Goal: Complete application form: Complete application form

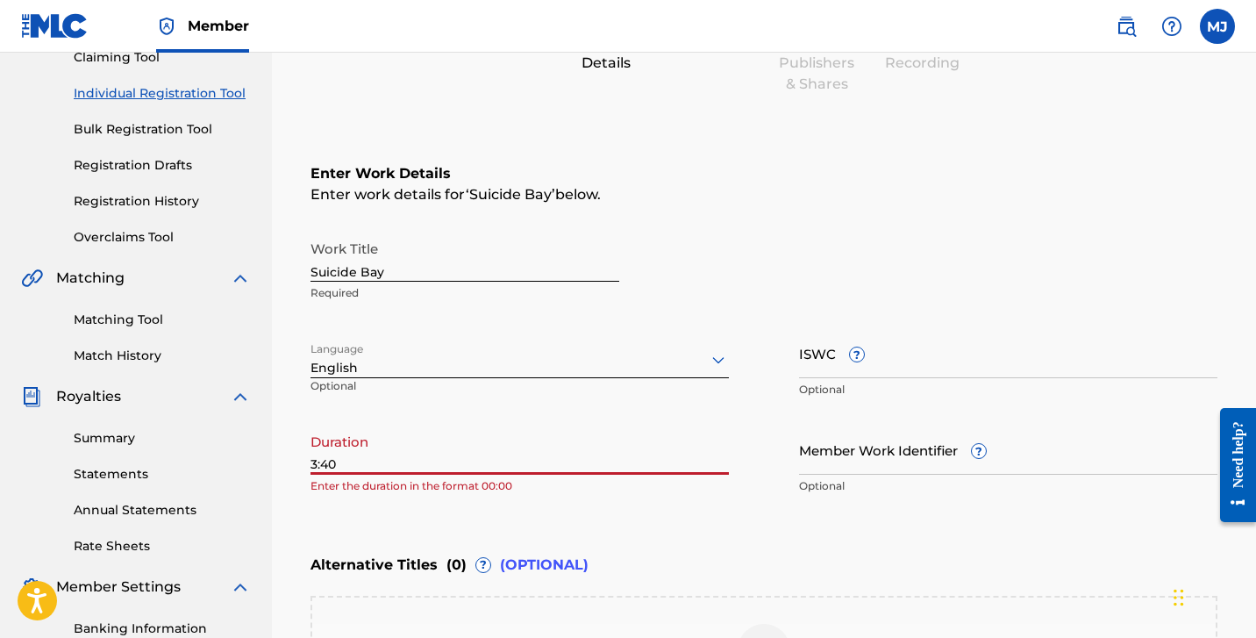
click at [312, 463] on input "3:40" at bounding box center [520, 450] width 419 height 50
type input "03:40"
click at [685, 173] on h6 "Enter Work Details" at bounding box center [764, 173] width 907 height 21
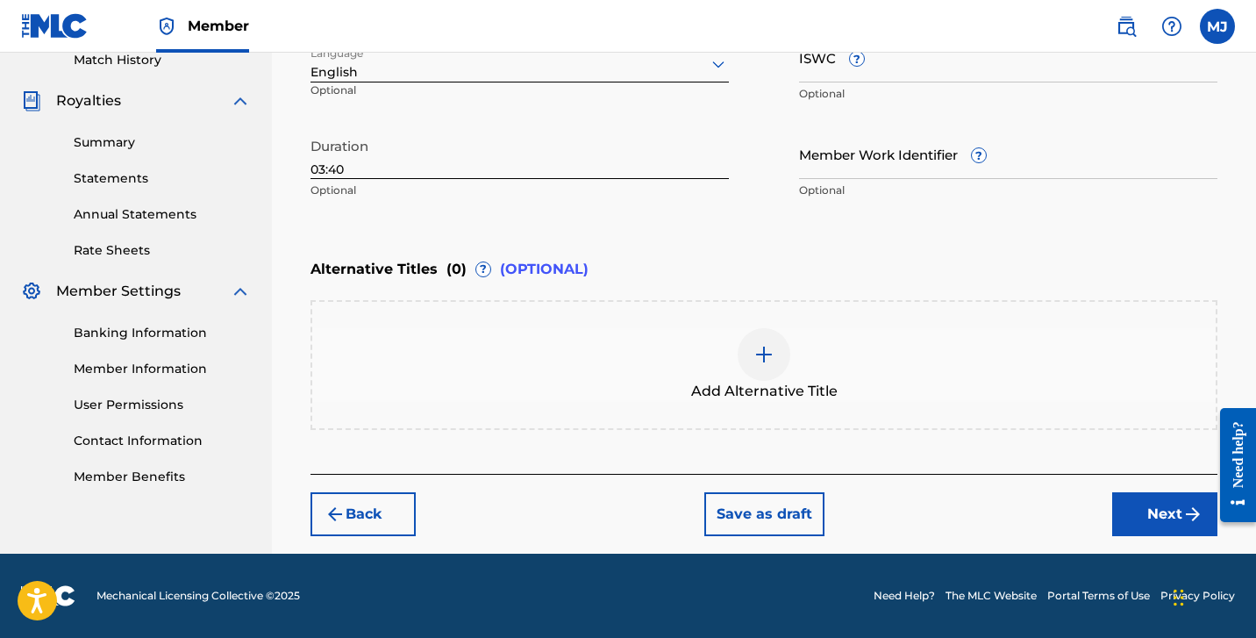
click at [1156, 518] on button "Next" at bounding box center [1165, 514] width 105 height 44
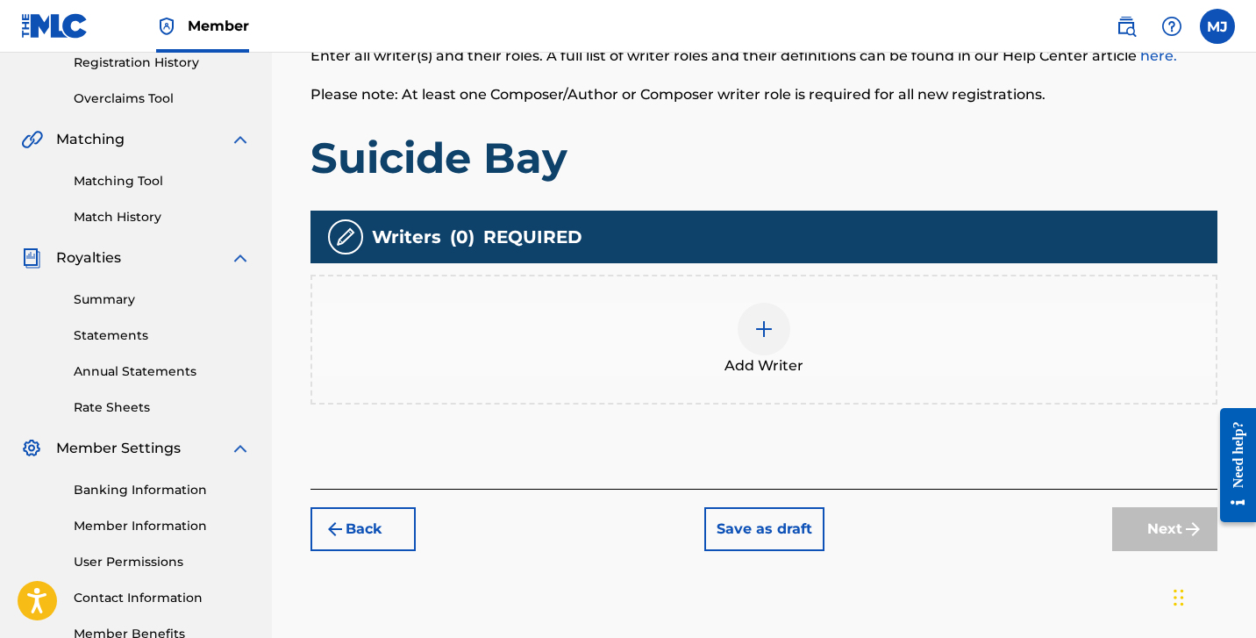
scroll to position [276, 0]
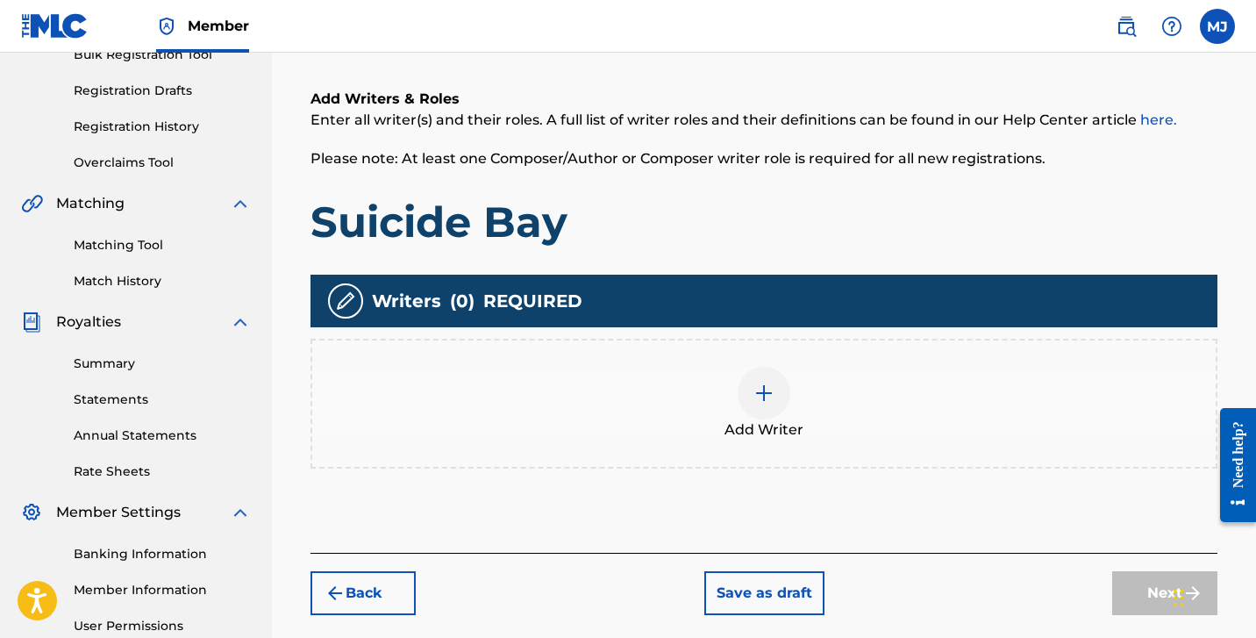
click at [764, 396] on img at bounding box center [764, 393] width 21 height 21
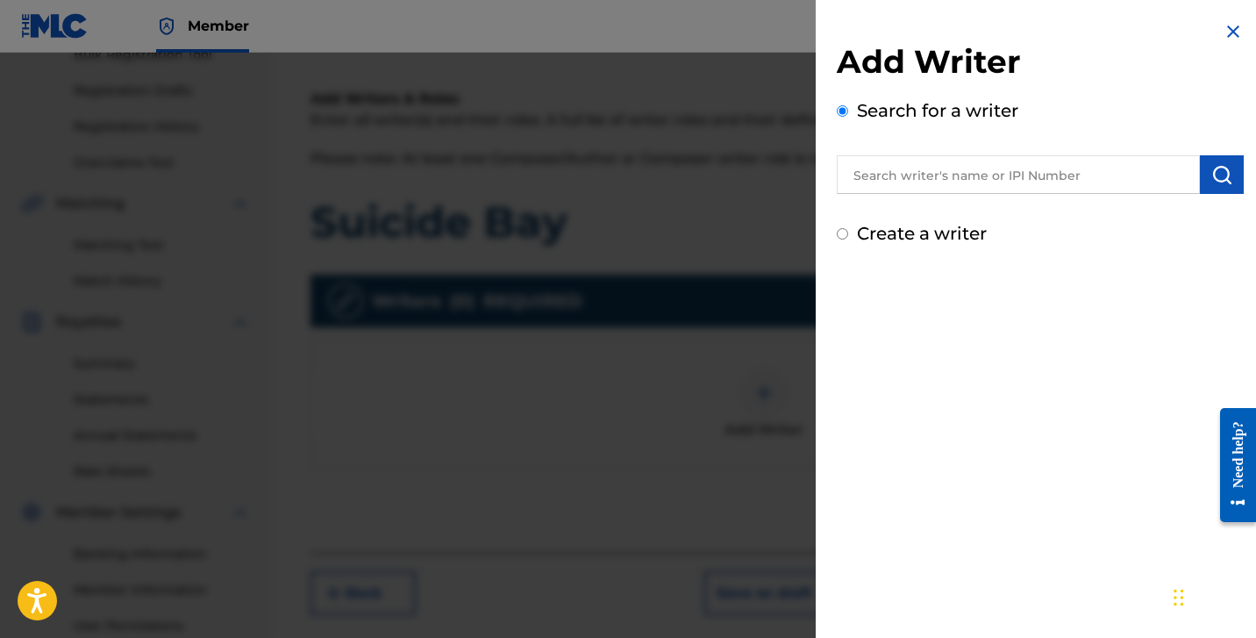
click at [938, 161] on input "text" at bounding box center [1018, 174] width 363 height 39
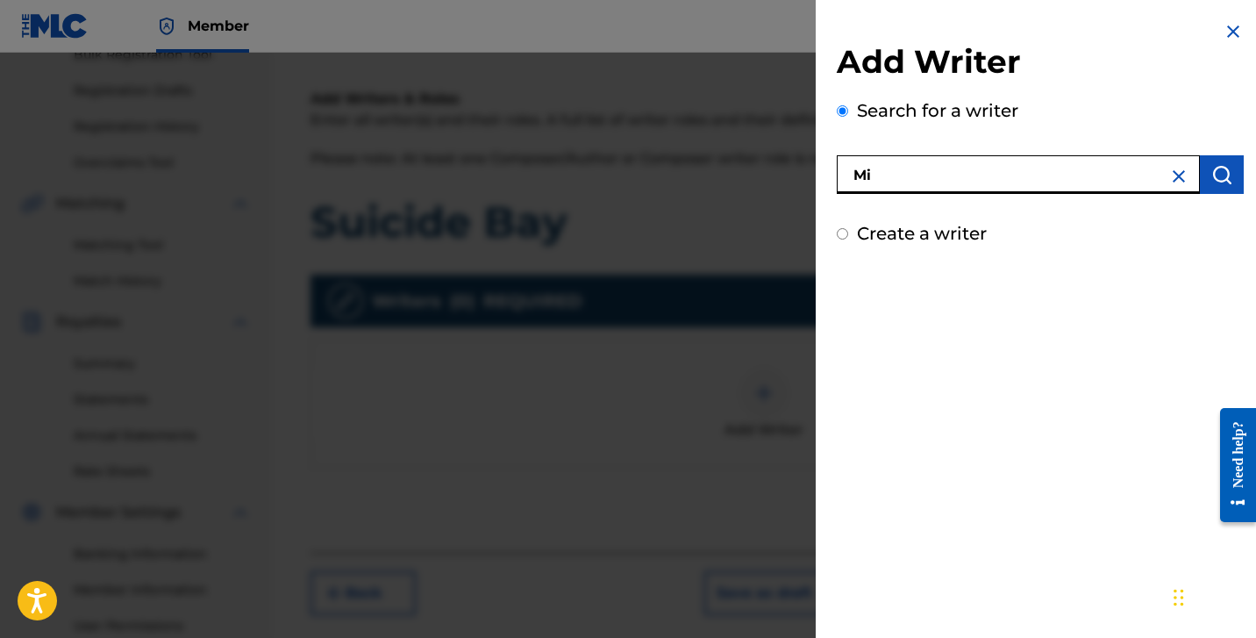
type input "M"
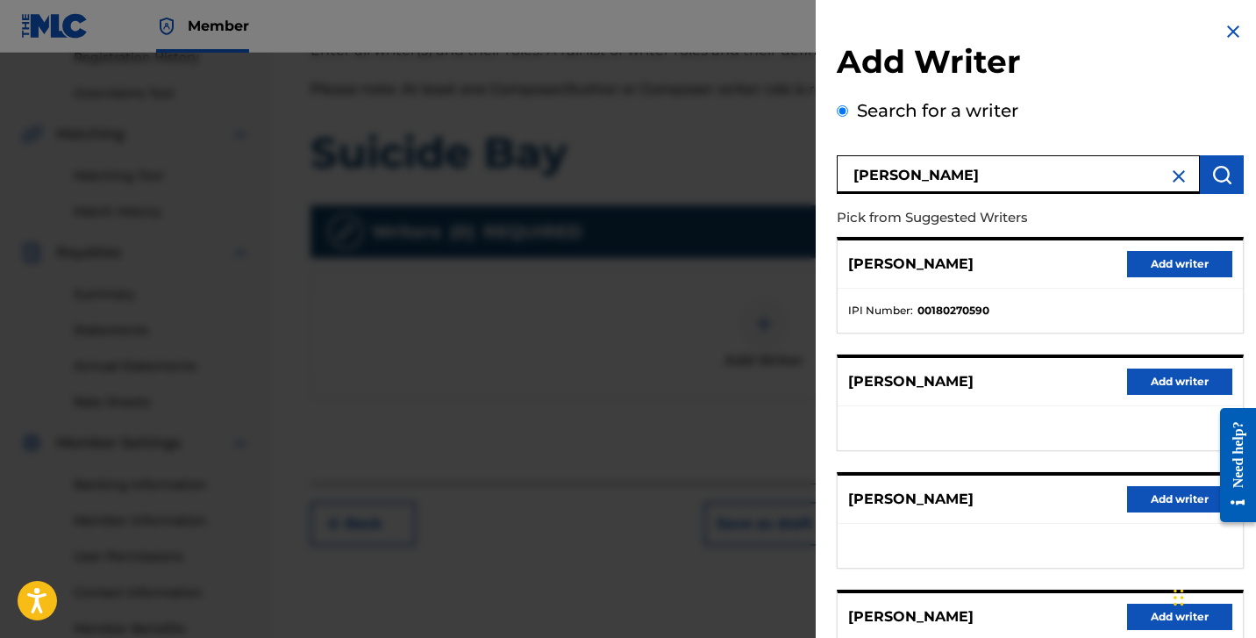
scroll to position [0, 0]
click at [920, 164] on input "[PERSON_NAME]" at bounding box center [1018, 174] width 363 height 39
click at [917, 178] on input "[PERSON_NAME]" at bounding box center [1018, 174] width 363 height 39
type input "[PERSON_NAME]"
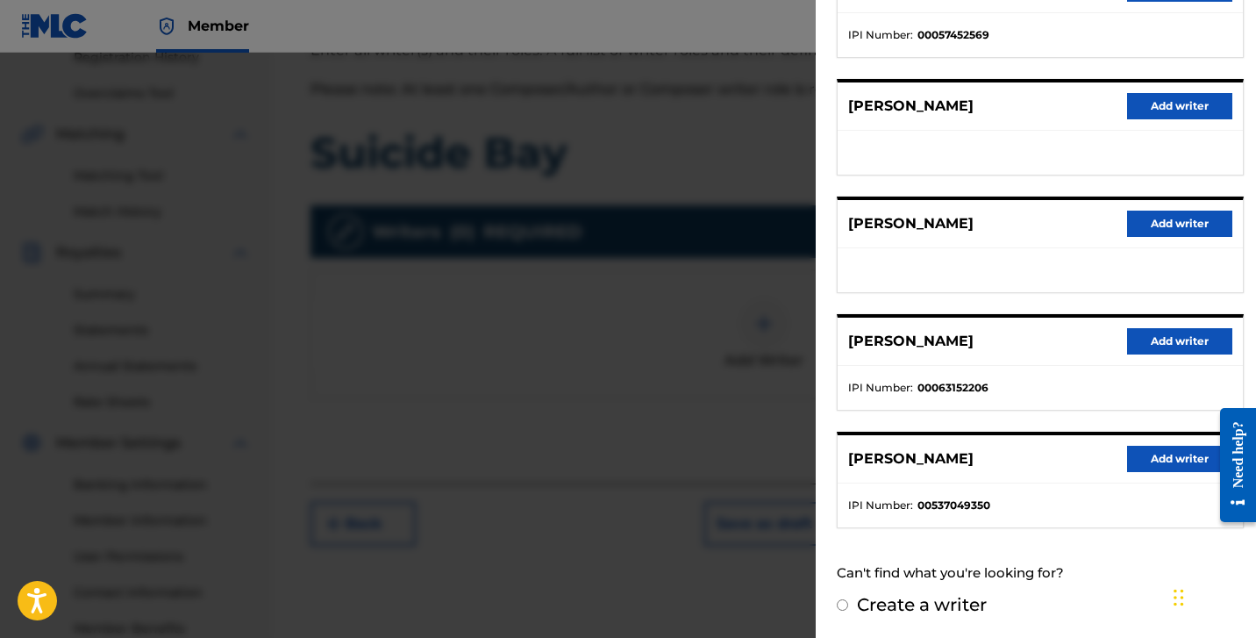
click at [923, 607] on label "Create a writer" at bounding box center [922, 604] width 130 height 21
radio input "true"
click at [848, 607] on input "Create a writer" at bounding box center [842, 604] width 11 height 11
radio input "false"
radio input "true"
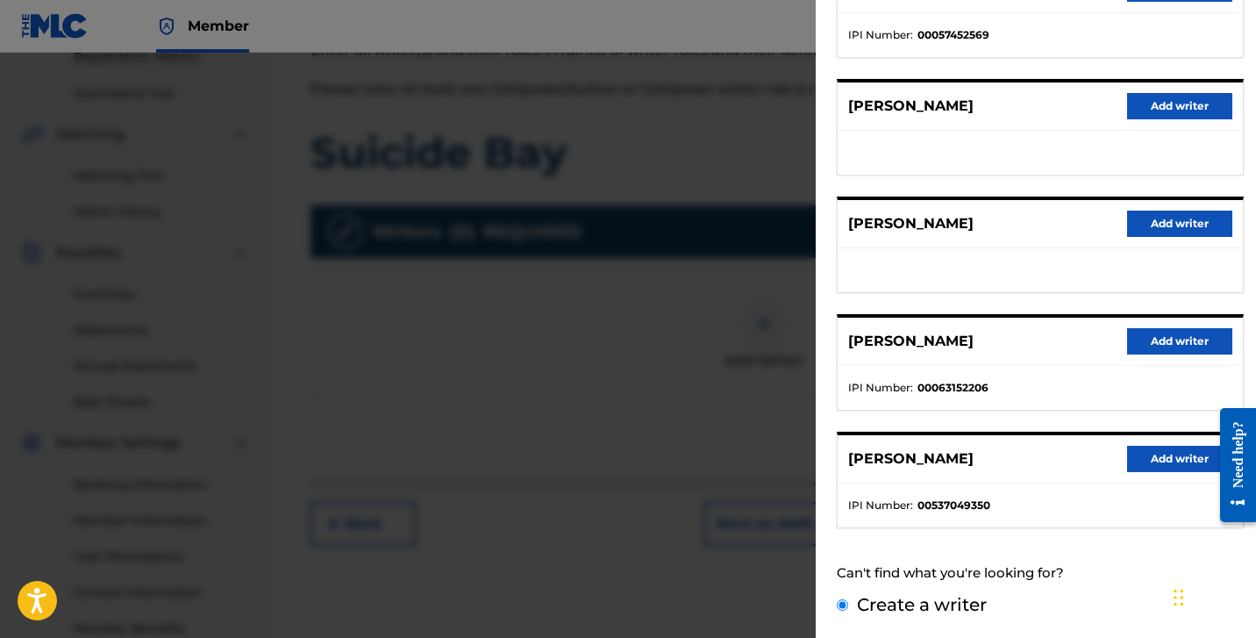
scroll to position [67, 0]
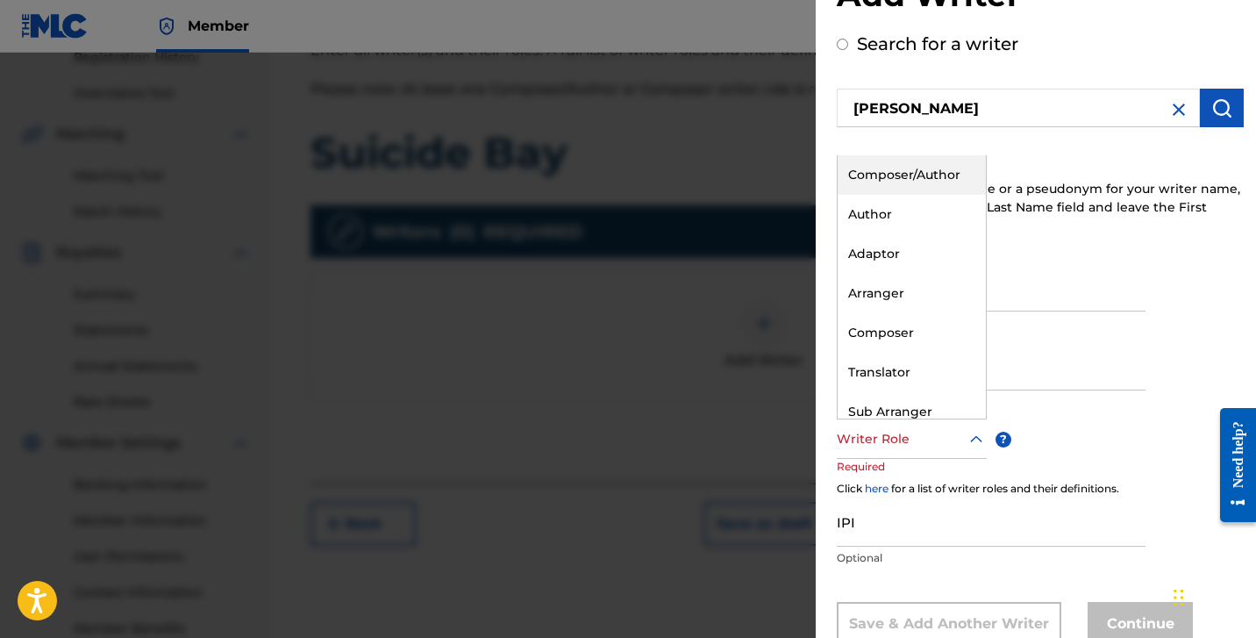
click at [963, 446] on div at bounding box center [912, 439] width 150 height 22
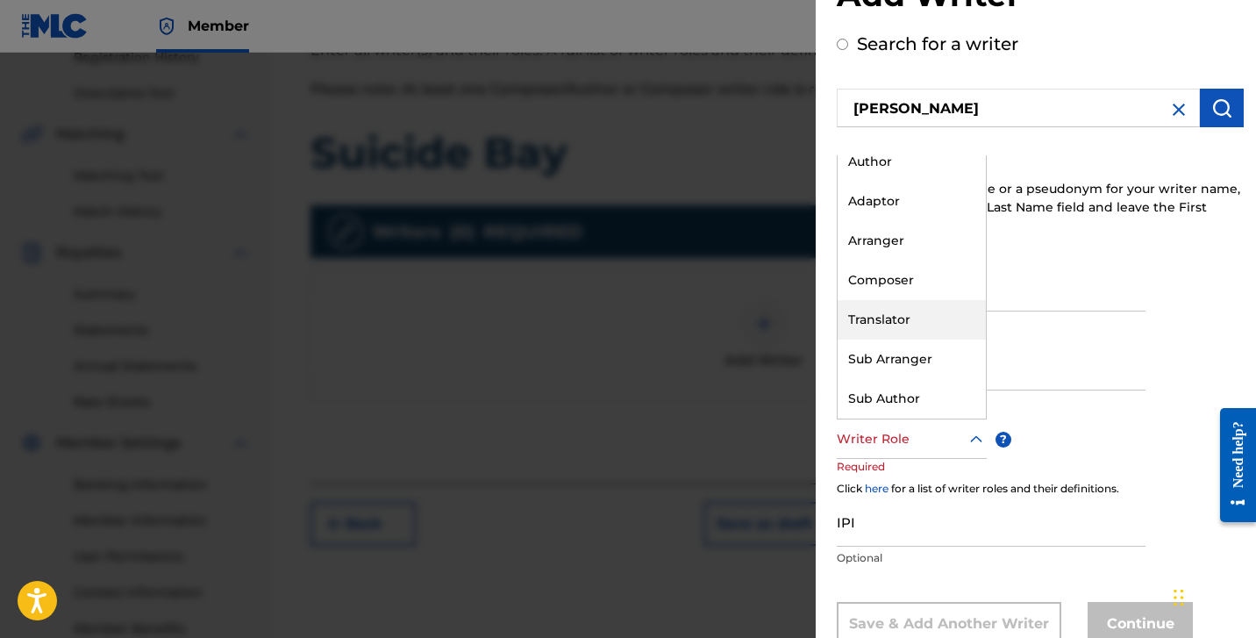
scroll to position [0, 0]
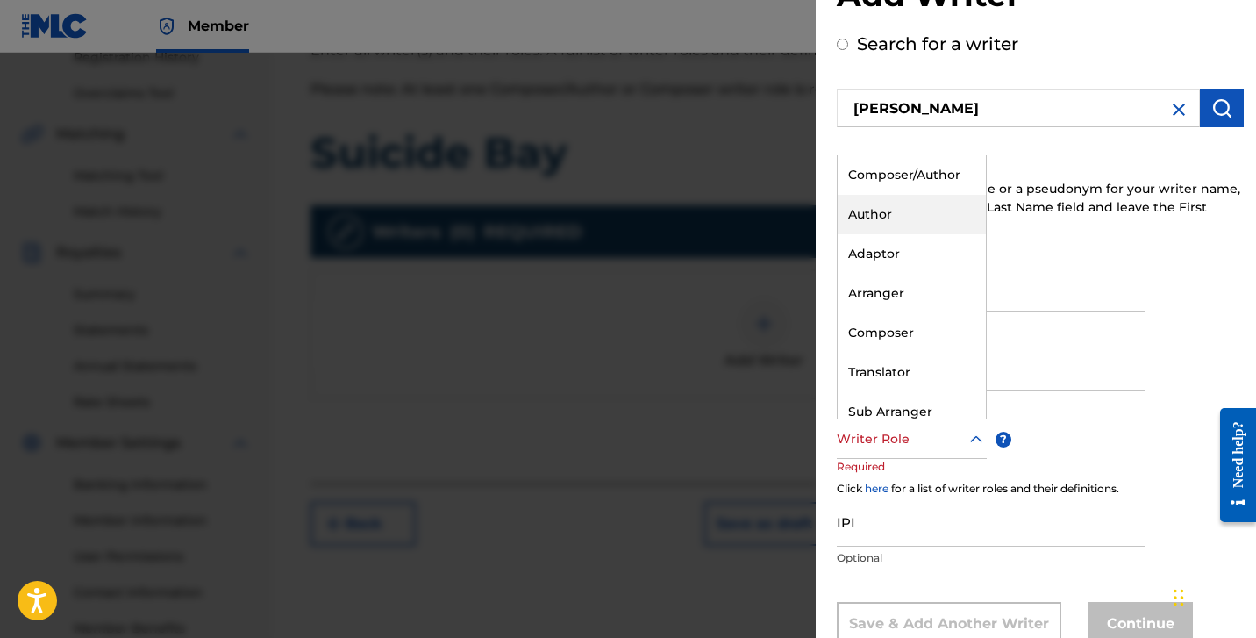
click at [928, 208] on div "Author" at bounding box center [912, 214] width 148 height 39
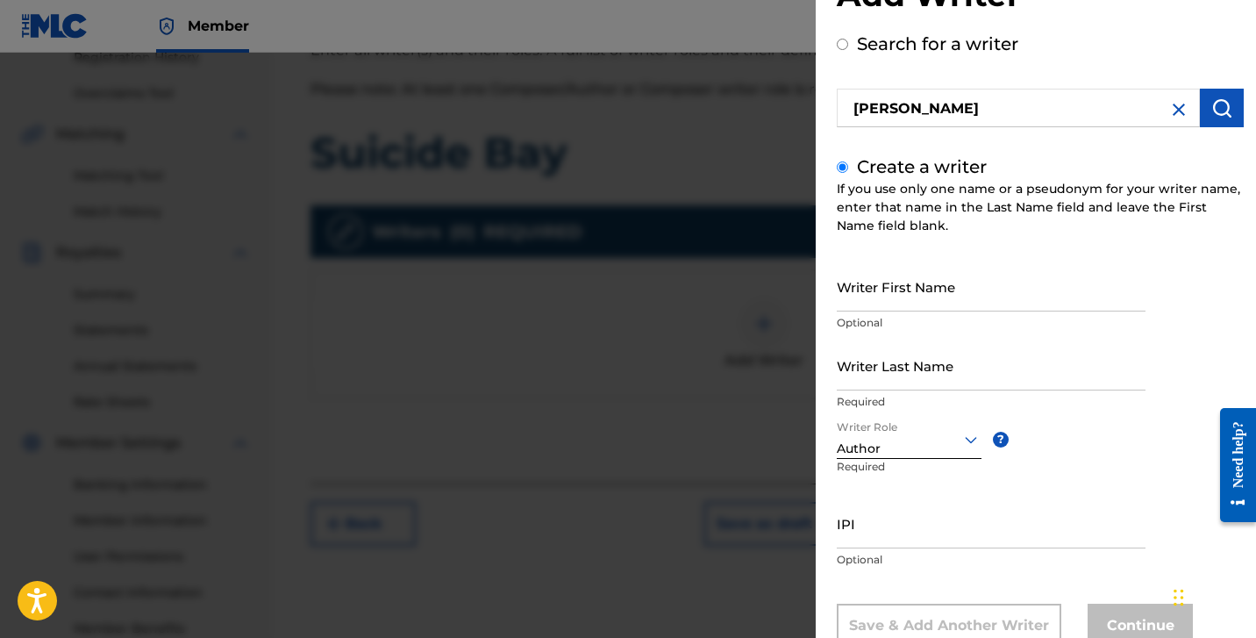
click at [970, 285] on input "Writer First Name" at bounding box center [991, 286] width 309 height 50
type input "[PERSON_NAME]"
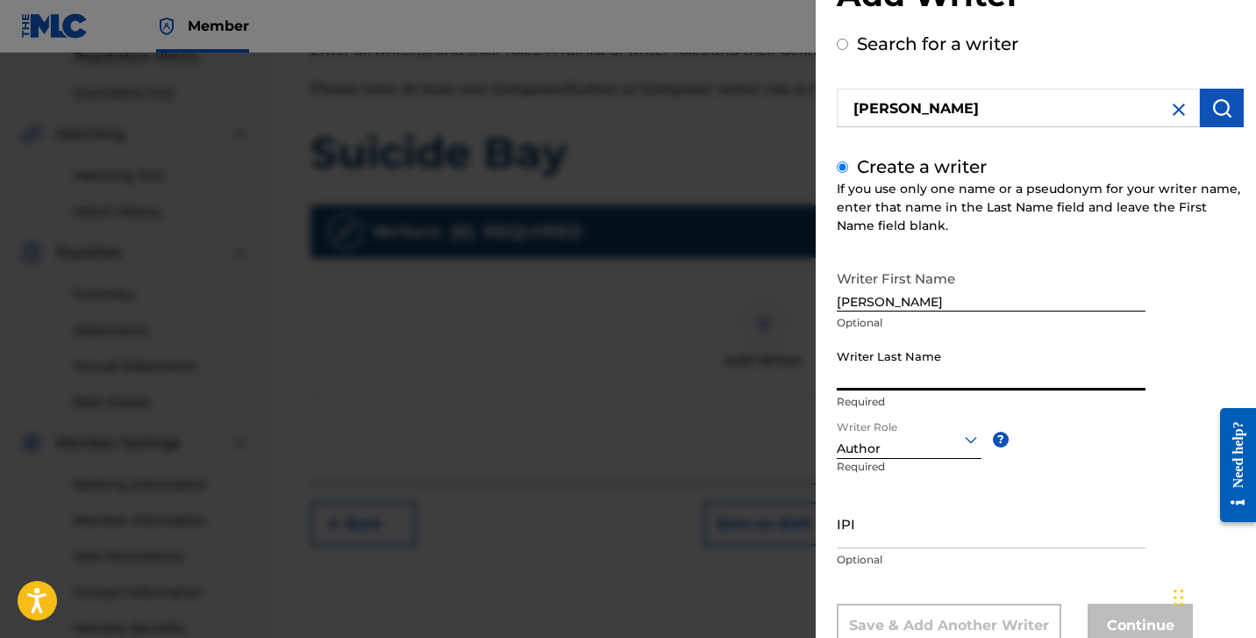
click at [955, 369] on input "Writer Last Name" at bounding box center [991, 365] width 309 height 50
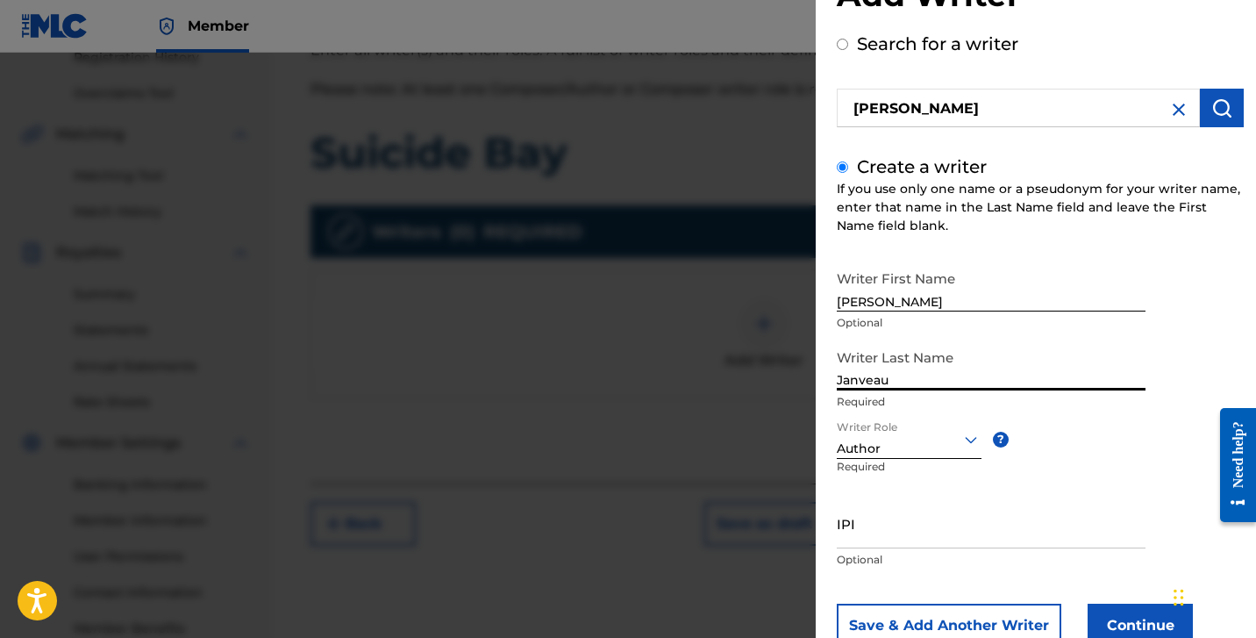
type input "Janveau"
click at [1070, 420] on div "Writer First Name [PERSON_NAME] Optional Writer Last Name Janveau Required Writ…" at bounding box center [1040, 454] width 407 height 386
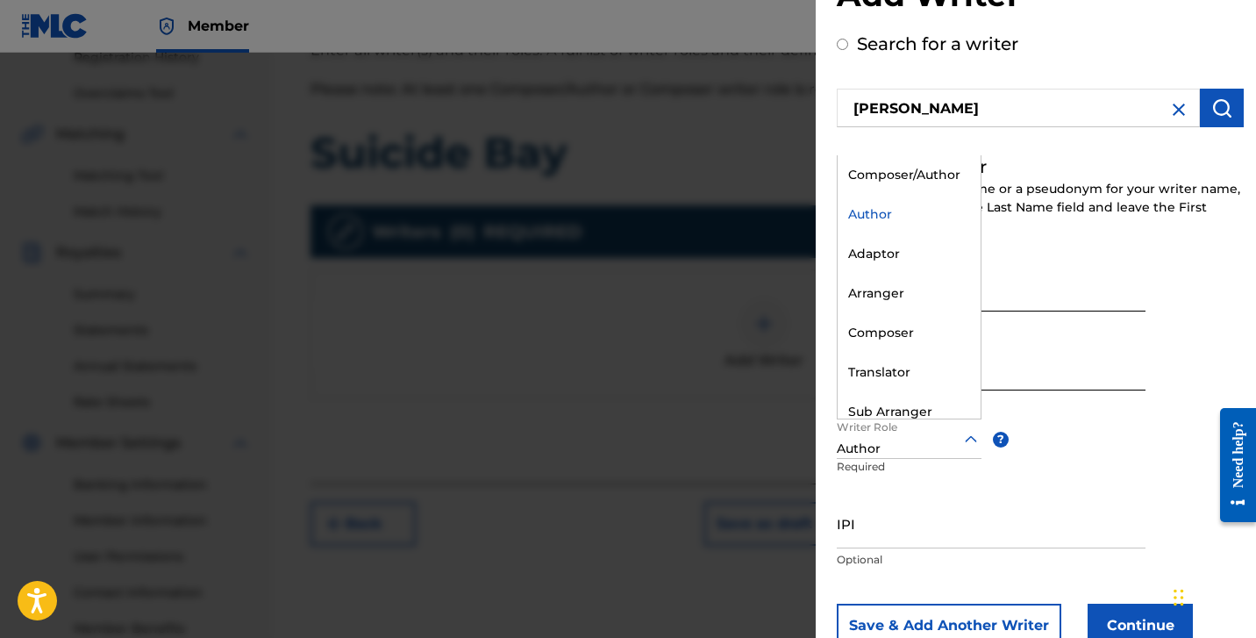
click at [927, 446] on div at bounding box center [909, 439] width 145 height 22
click at [941, 185] on div "Composer/Author" at bounding box center [909, 174] width 143 height 39
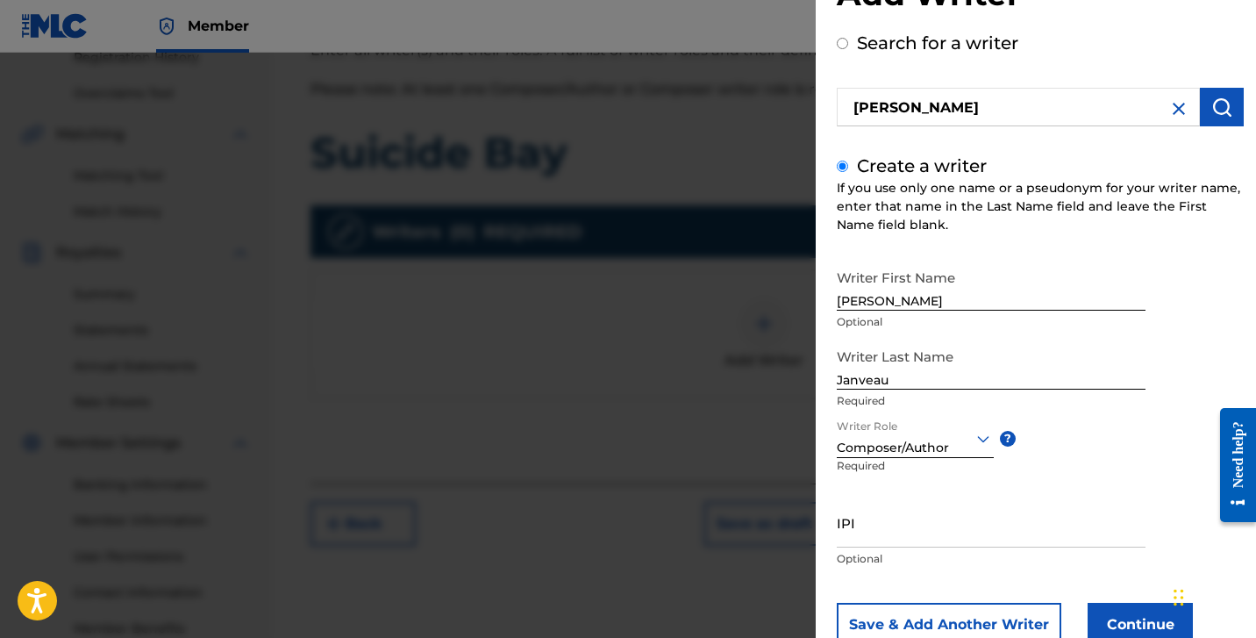
scroll to position [66, 0]
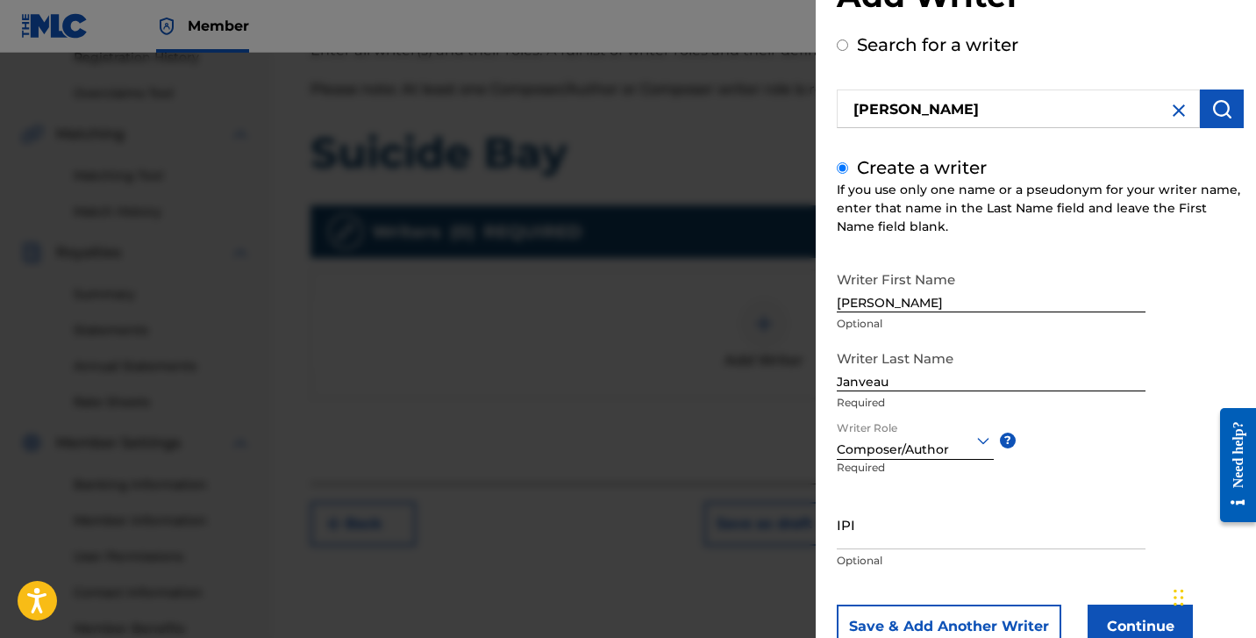
click at [1121, 615] on button "Continue" at bounding box center [1140, 627] width 105 height 44
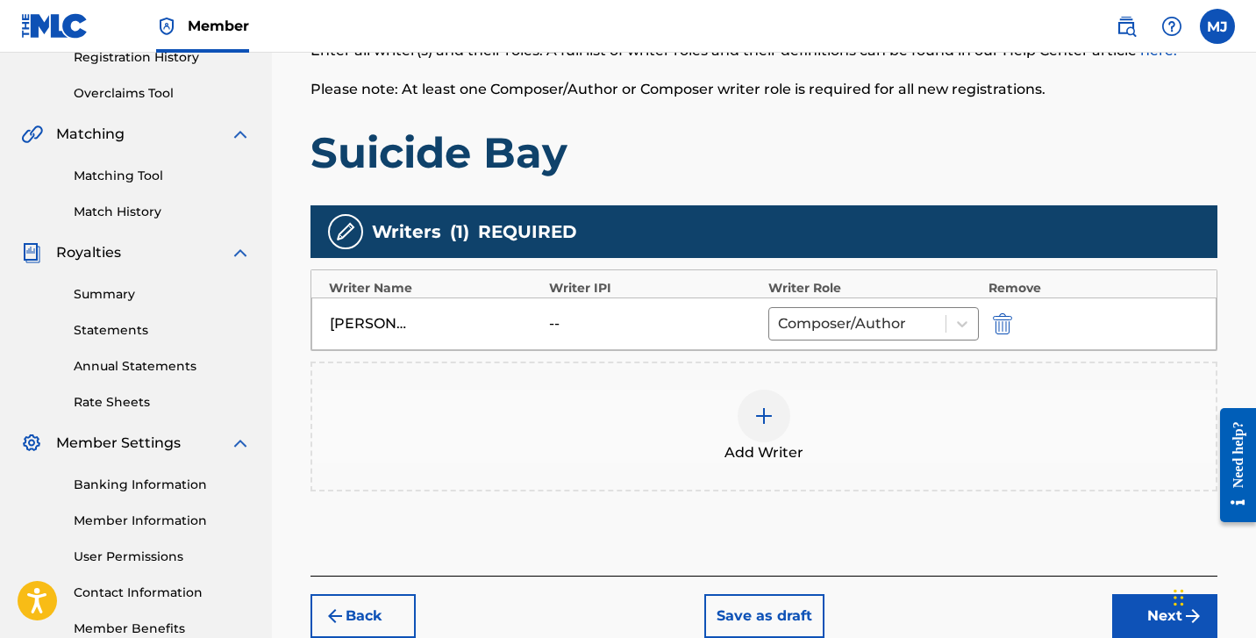
click at [398, 321] on div "[PERSON_NAME]" at bounding box center [369, 323] width 79 height 21
click at [382, 327] on div "[PERSON_NAME]" at bounding box center [369, 323] width 79 height 21
click at [769, 420] on img at bounding box center [764, 415] width 21 height 21
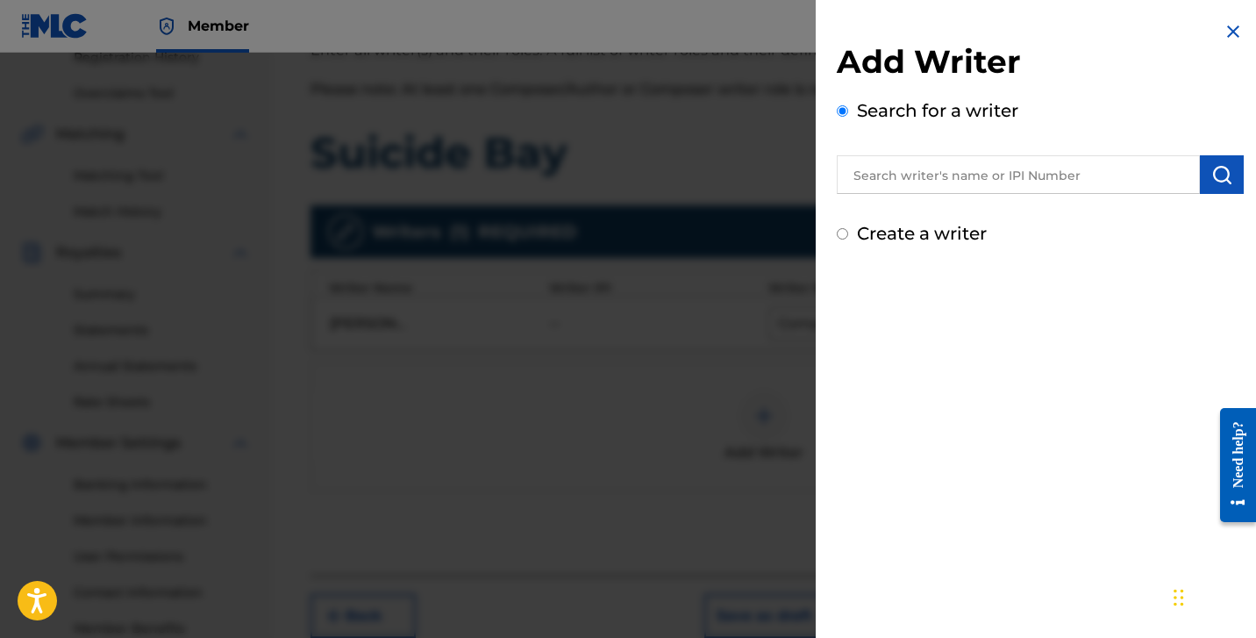
click at [981, 169] on input "text" at bounding box center [1018, 174] width 363 height 39
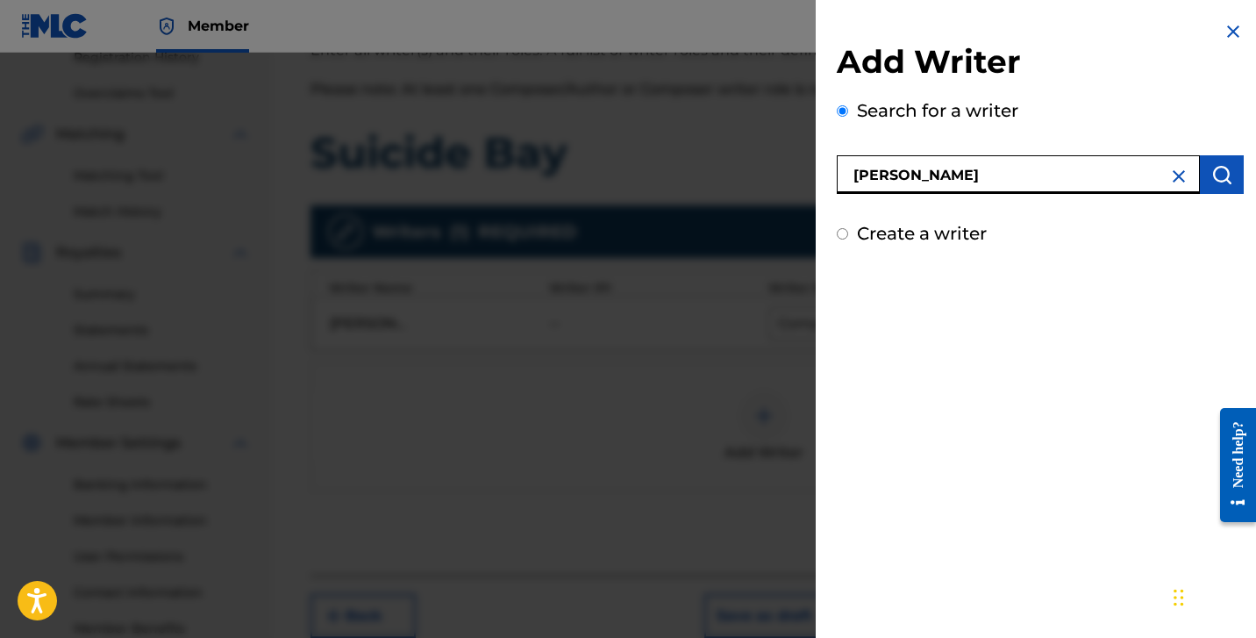
type input "[PERSON_NAME]"
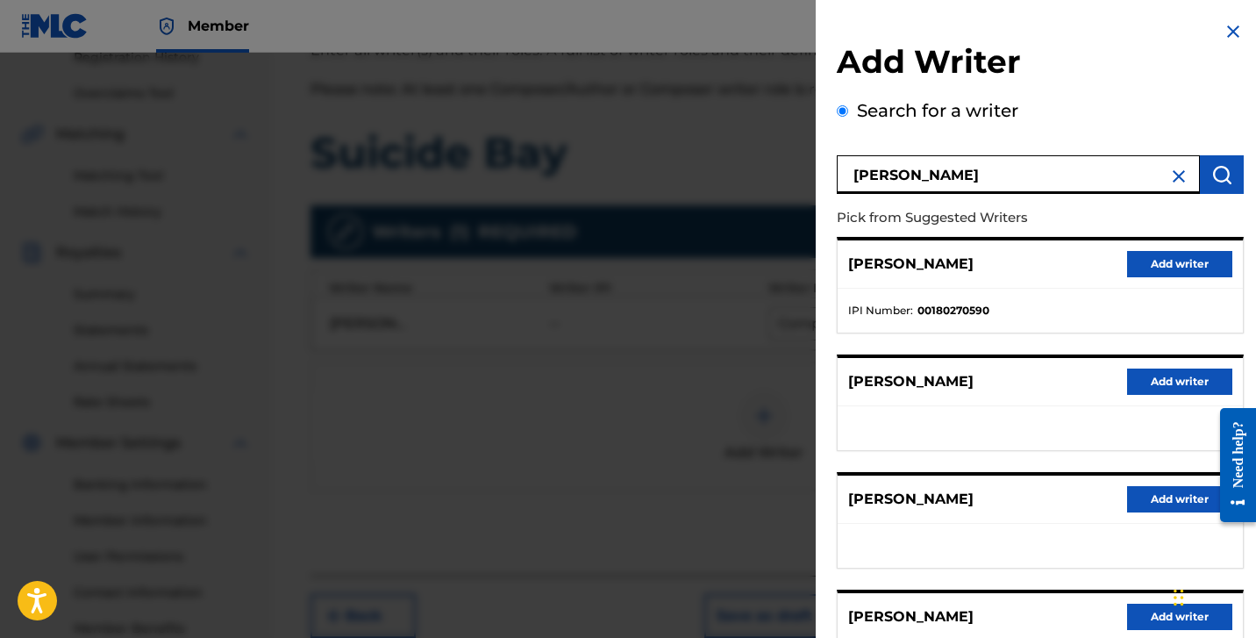
scroll to position [0, 0]
click at [1226, 22] on img at bounding box center [1233, 31] width 21 height 21
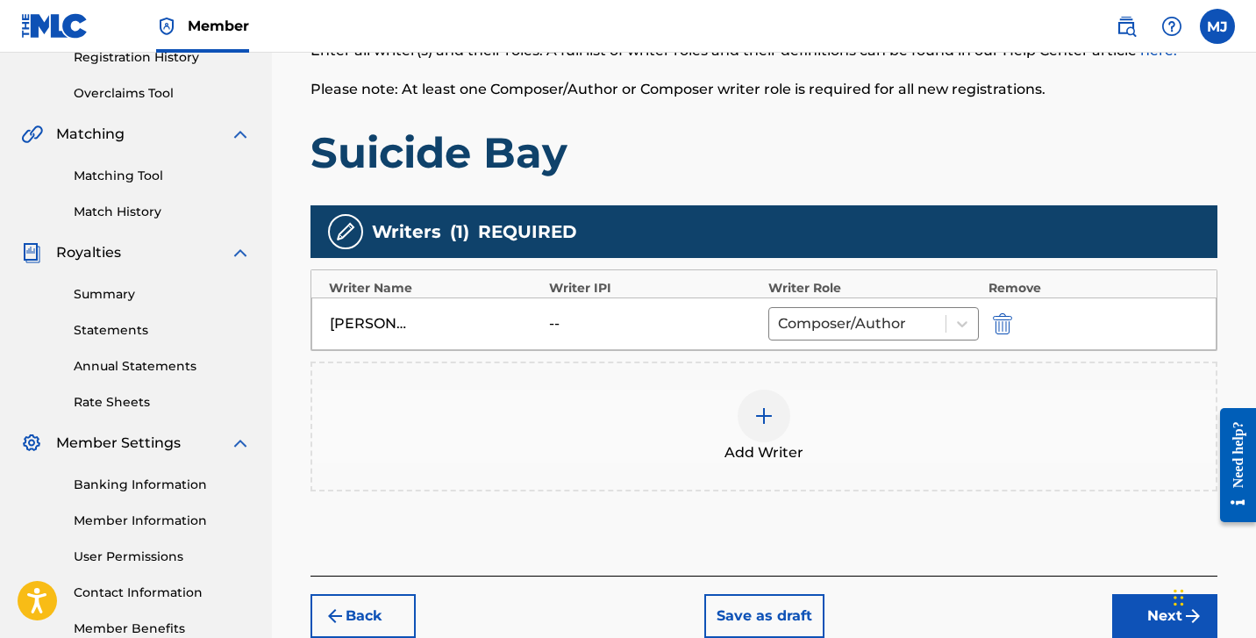
click at [554, 324] on div "--" at bounding box center [588, 323] width 79 height 21
click at [372, 323] on div "[PERSON_NAME]" at bounding box center [369, 323] width 79 height 21
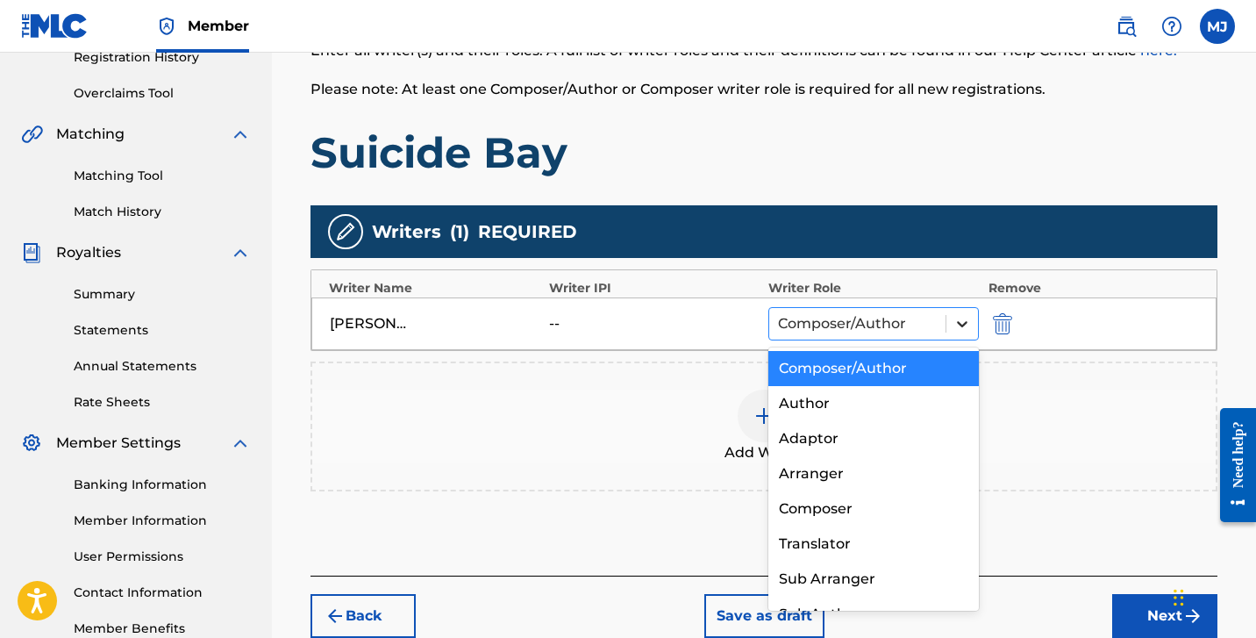
click at [962, 326] on icon at bounding box center [962, 324] width 11 height 6
click at [655, 319] on div "--" at bounding box center [654, 323] width 211 height 21
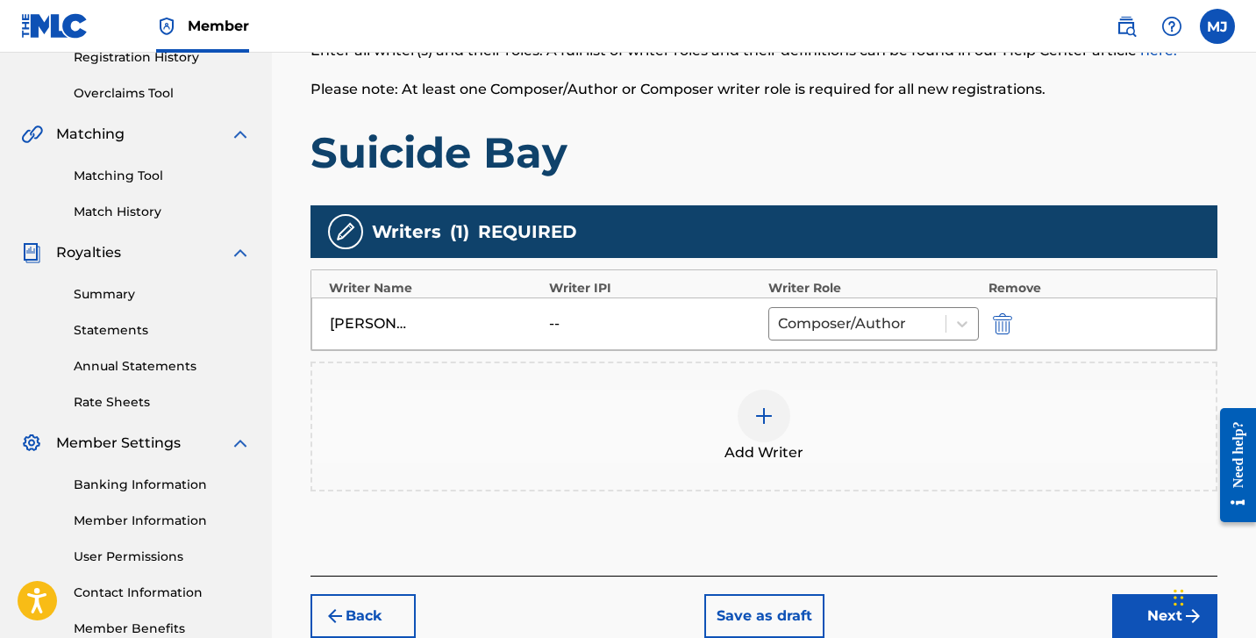
click at [363, 323] on div "[PERSON_NAME]" at bounding box center [369, 323] width 79 height 21
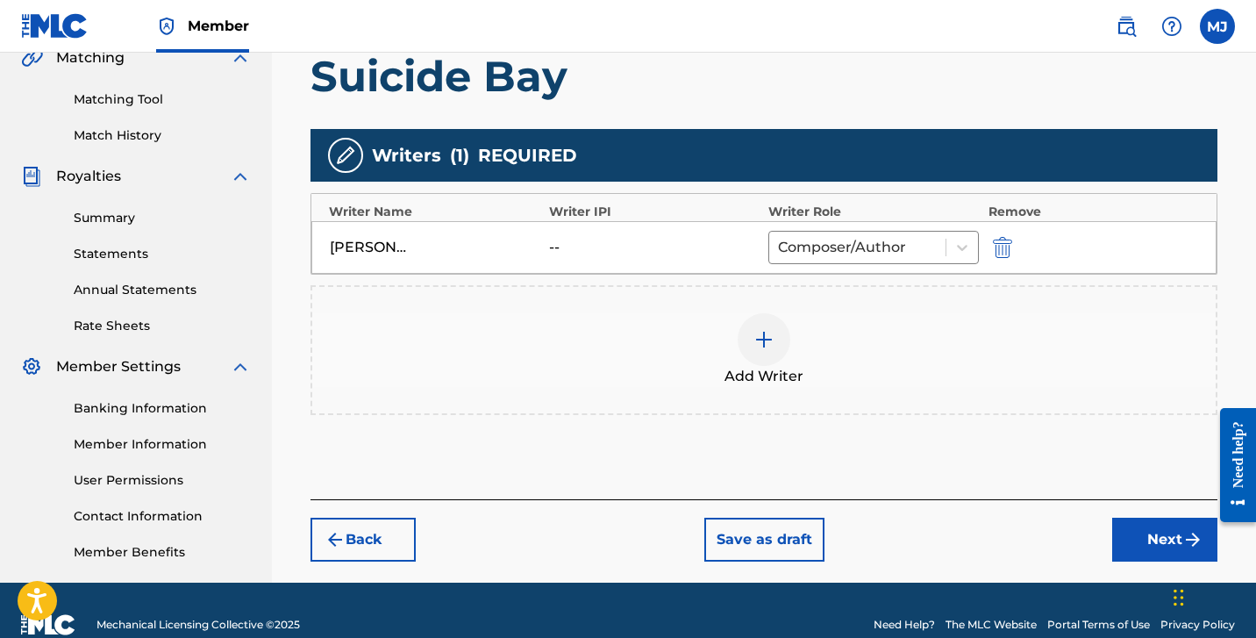
click at [1157, 533] on button "Next" at bounding box center [1165, 540] width 105 height 44
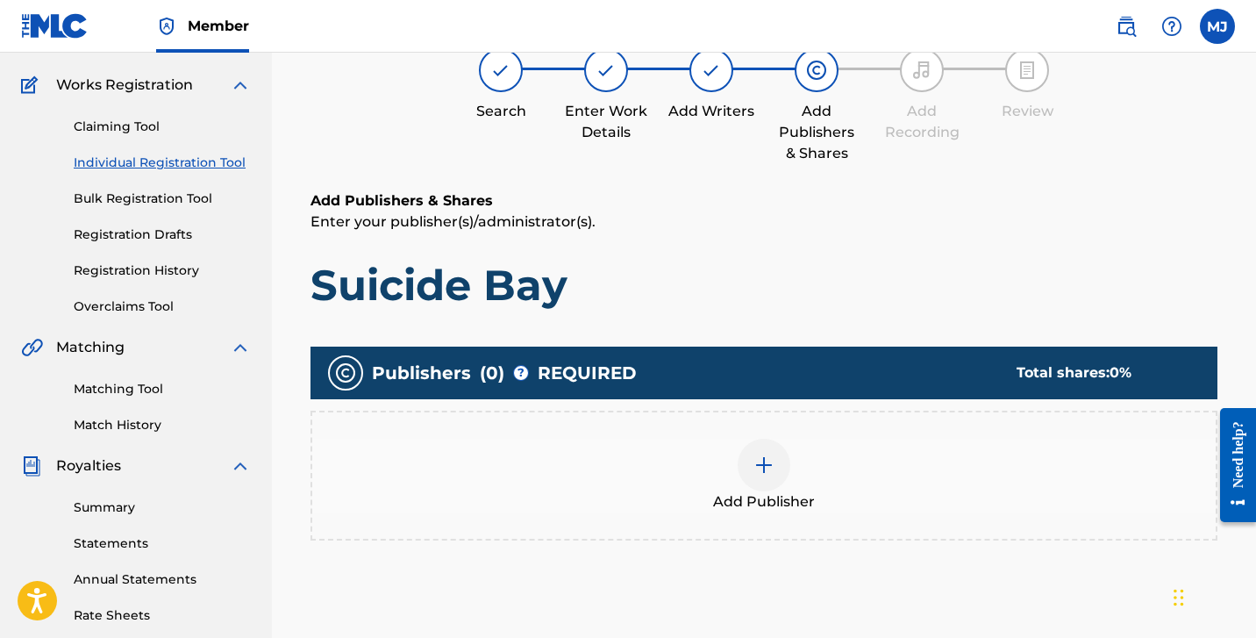
scroll to position [180, 0]
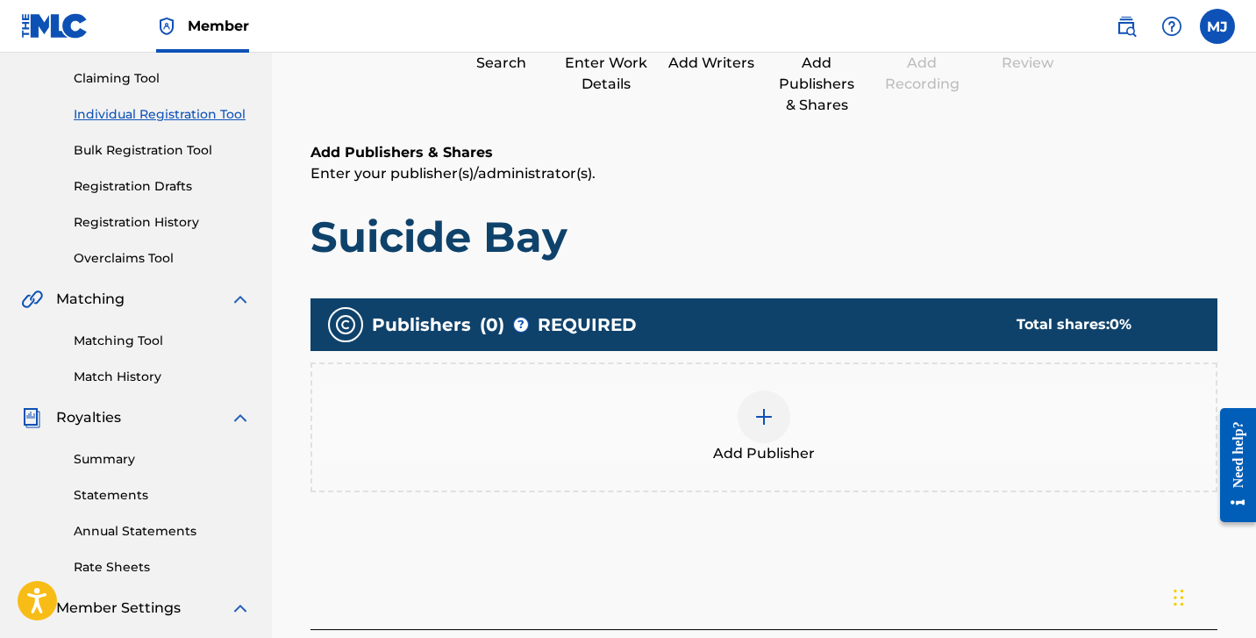
click at [767, 416] on img at bounding box center [764, 416] width 21 height 21
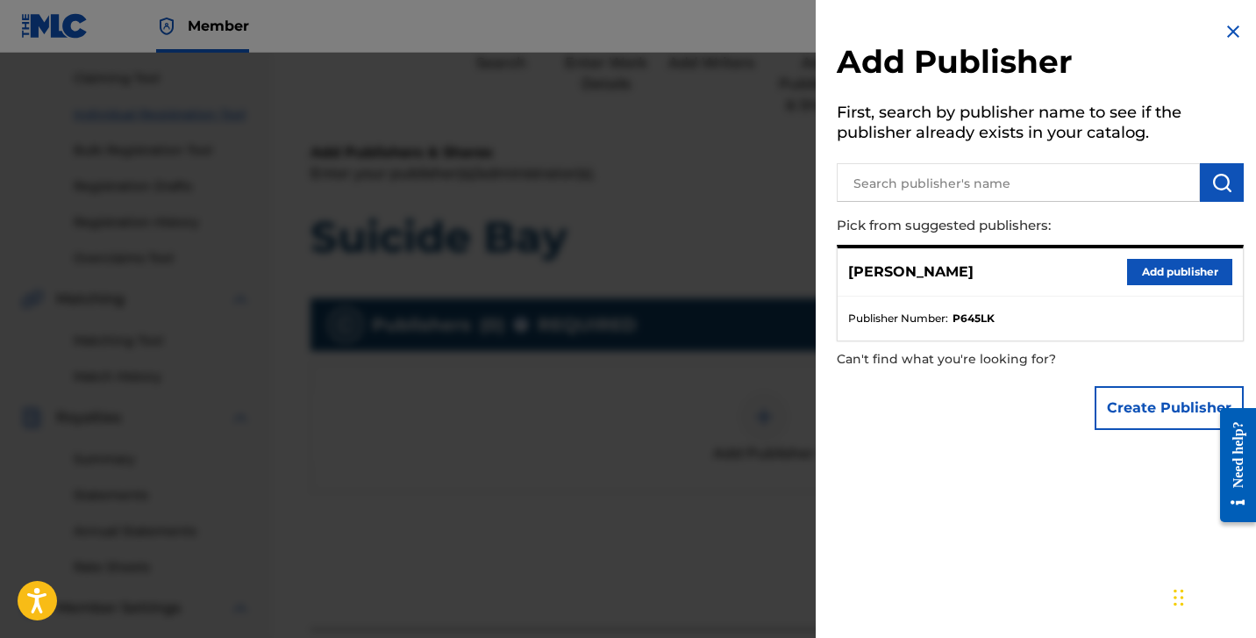
click at [1062, 177] on input "text" at bounding box center [1018, 182] width 363 height 39
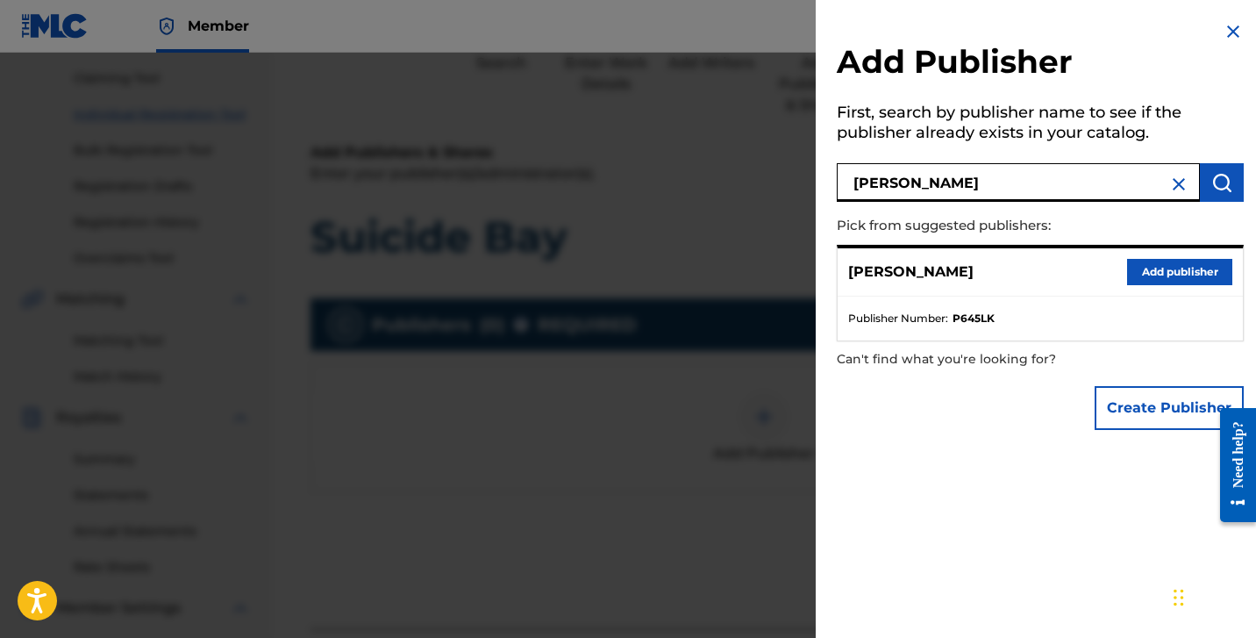
type input "[PERSON_NAME]"
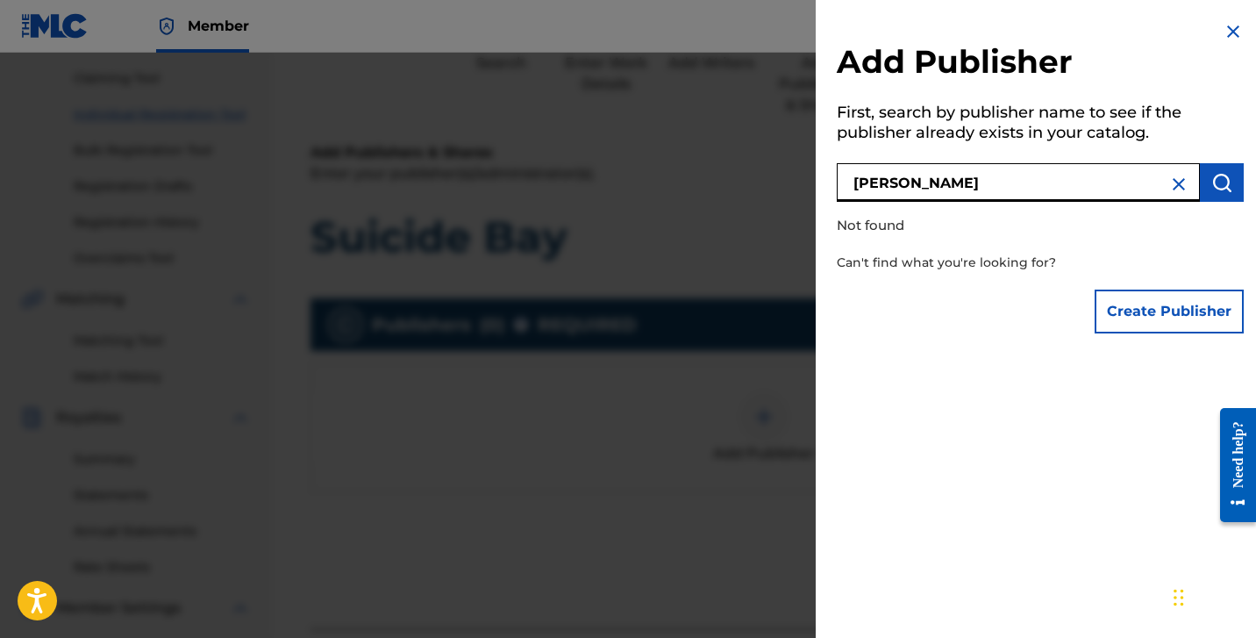
click at [633, 289] on div at bounding box center [628, 372] width 1256 height 638
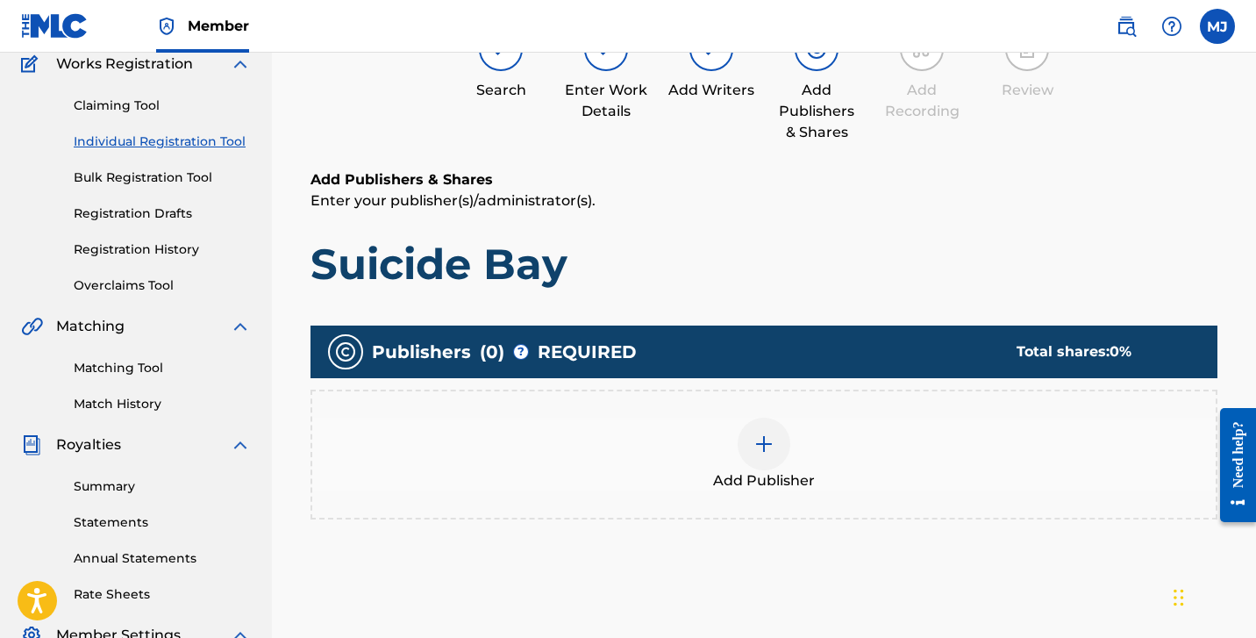
scroll to position [150, 0]
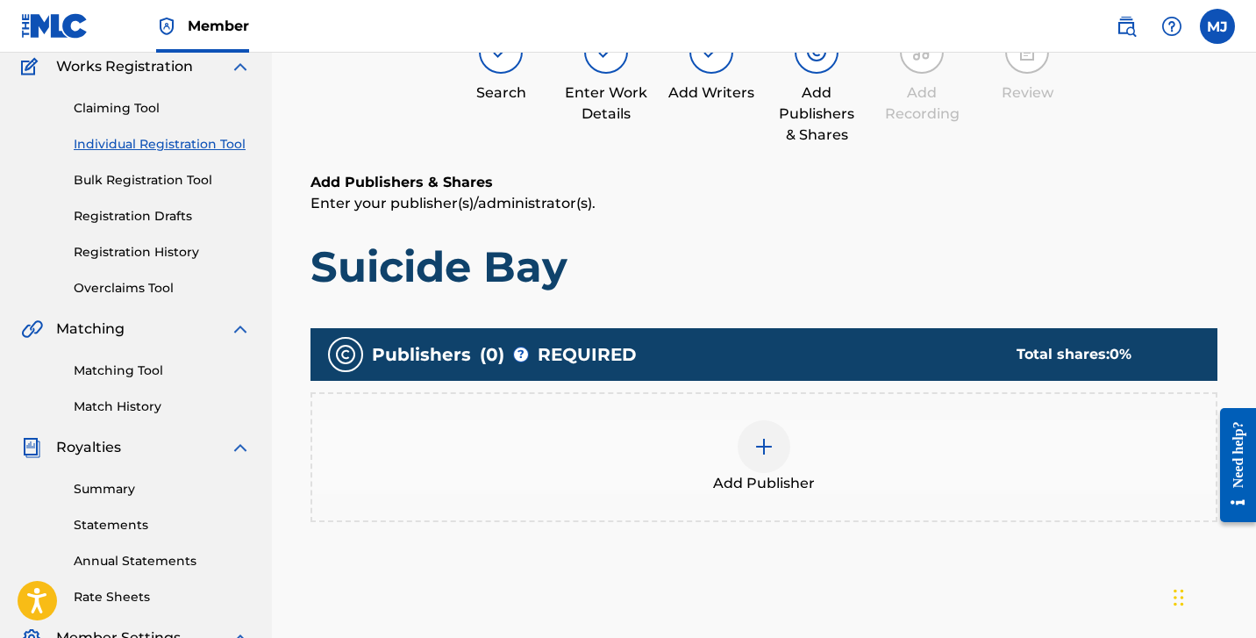
click at [393, 352] on span "Publishers" at bounding box center [421, 354] width 99 height 26
click at [767, 448] on img at bounding box center [764, 446] width 21 height 21
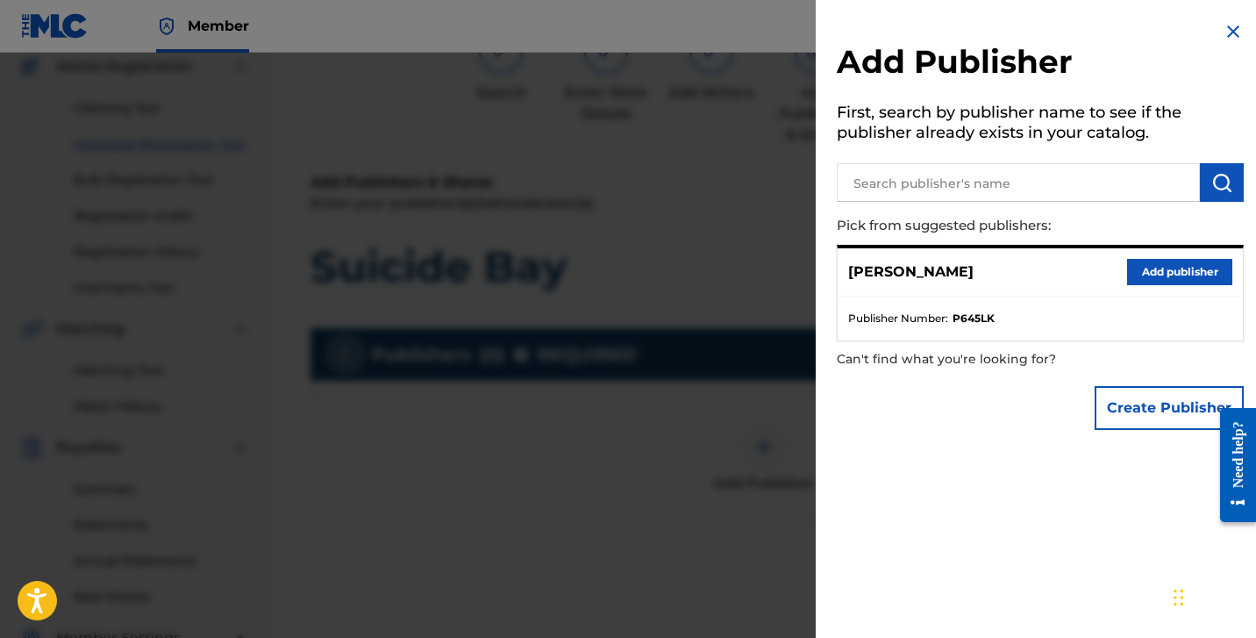
click at [577, 558] on div at bounding box center [628, 372] width 1256 height 638
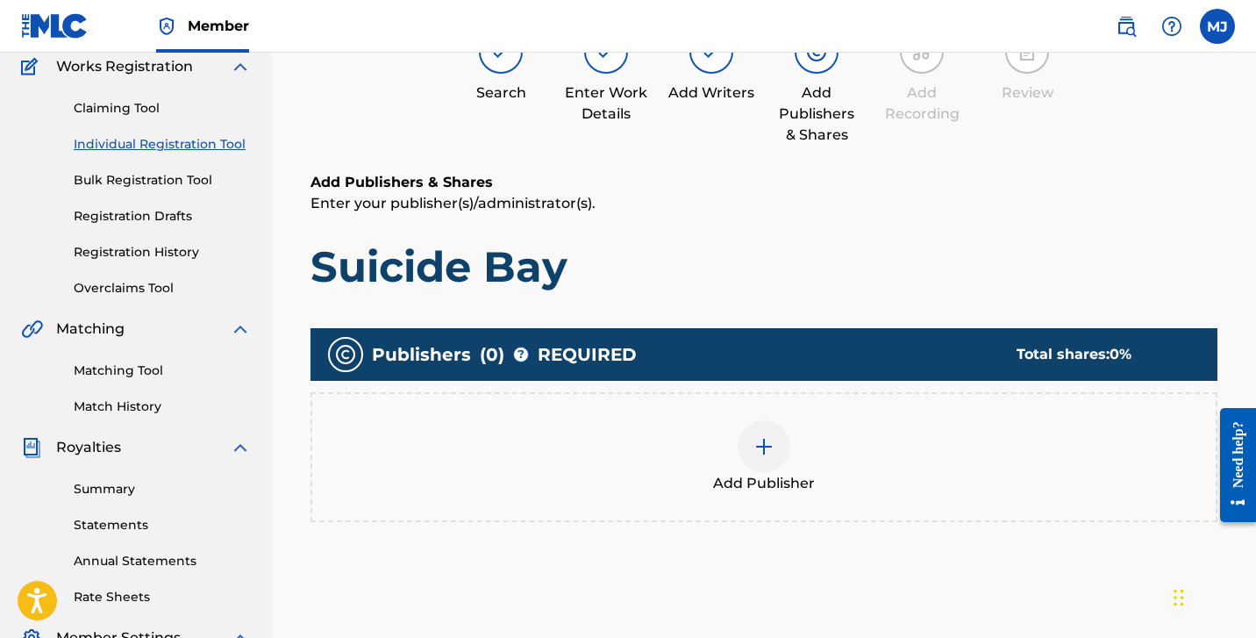
click at [743, 465] on div "Add Publisher" at bounding box center [764, 457] width 904 height 74
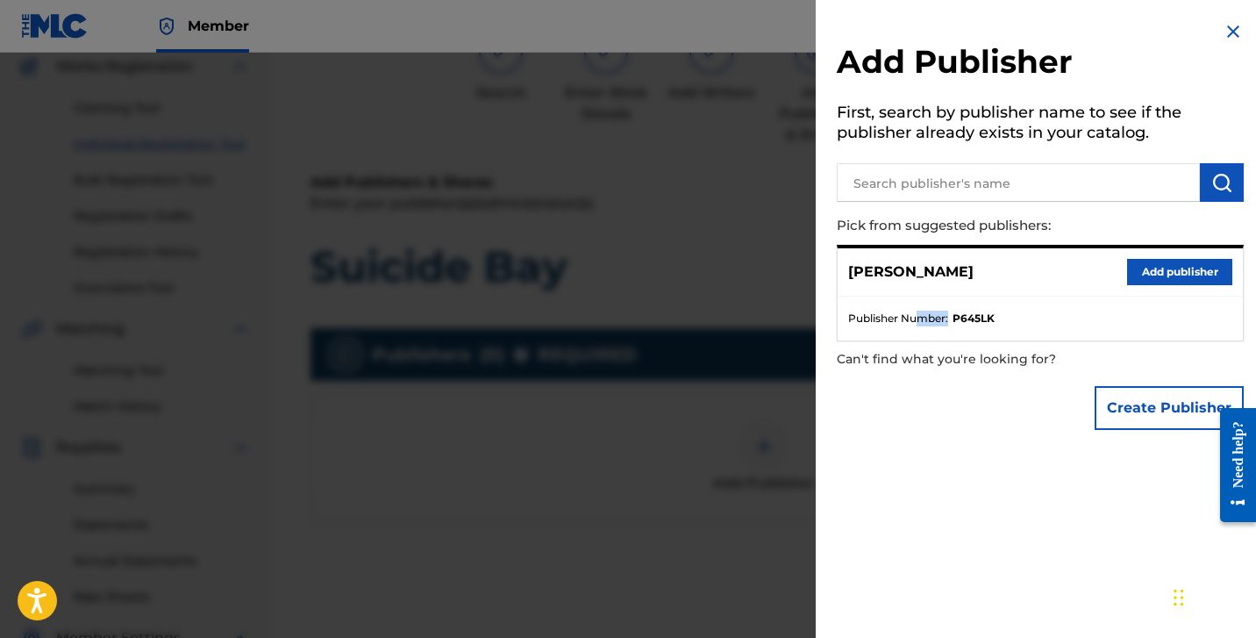
click at [923, 323] on span "Publisher Number :" at bounding box center [898, 319] width 100 height 16
click at [983, 315] on strong "P645LK" at bounding box center [974, 319] width 42 height 16
click at [900, 274] on p "[PERSON_NAME]" at bounding box center [910, 271] width 125 height 21
click at [870, 408] on div "Create Publisher" at bounding box center [1040, 407] width 407 height 61
click at [1115, 410] on button "Create Publisher" at bounding box center [1169, 408] width 149 height 44
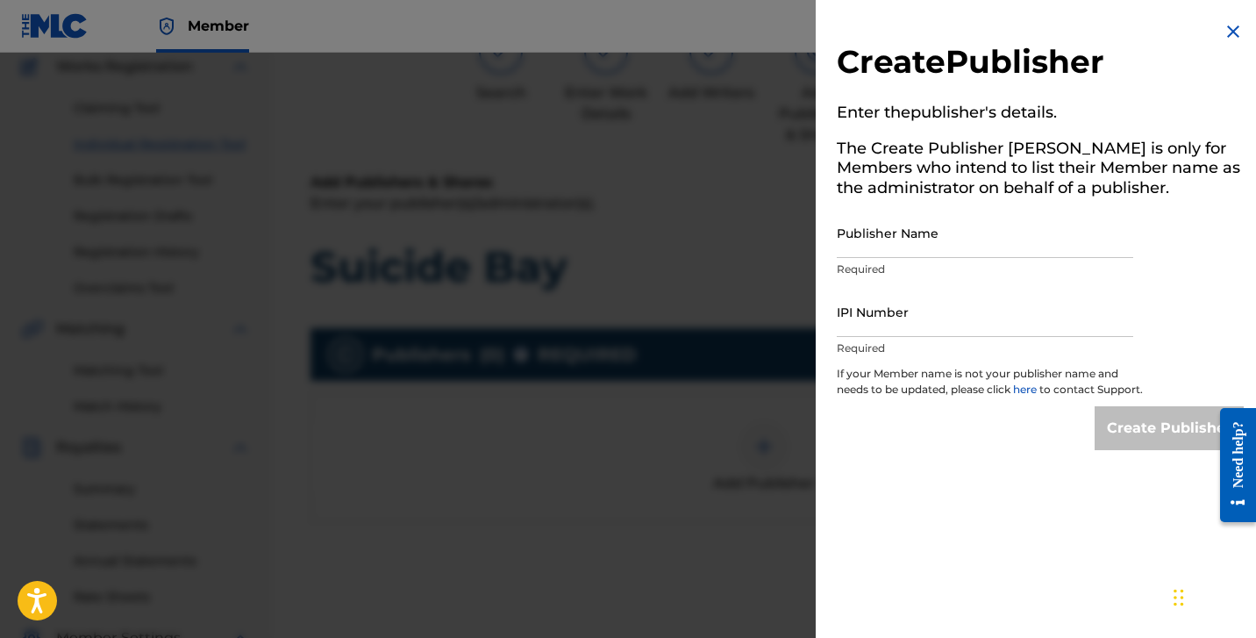
click at [968, 240] on input "Publisher Name" at bounding box center [985, 233] width 297 height 50
click at [903, 450] on div "Create Publisher" at bounding box center [1040, 428] width 407 height 44
click at [1227, 31] on img at bounding box center [1233, 31] width 21 height 21
